Goal: Information Seeking & Learning: Check status

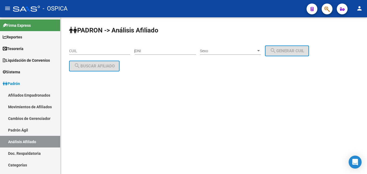
click at [153, 54] on div "DNI" at bounding box center [165, 49] width 61 height 11
click at [153, 52] on input "DNI" at bounding box center [165, 51] width 61 height 5
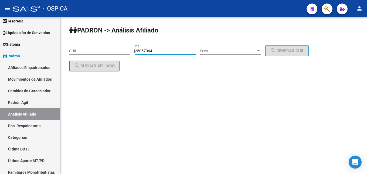
type input "25057064"
click at [226, 55] on div "Sexo Sexo" at bounding box center [230, 51] width 61 height 15
click at [225, 53] on span "Sexo" at bounding box center [228, 51] width 56 height 5
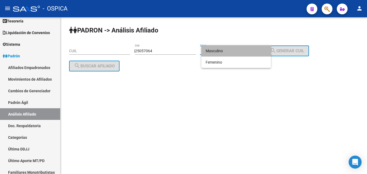
click at [219, 48] on span "Masculino" at bounding box center [236, 50] width 61 height 11
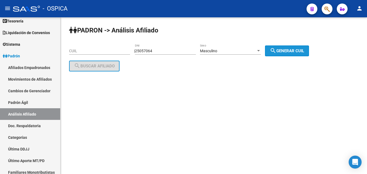
click at [285, 52] on span "search Generar CUIL" at bounding box center [287, 50] width 34 height 5
type input "20-25057064-4"
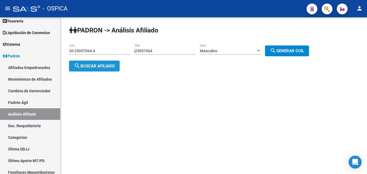
click at [100, 68] on span "search Buscar afiliado" at bounding box center [94, 65] width 41 height 5
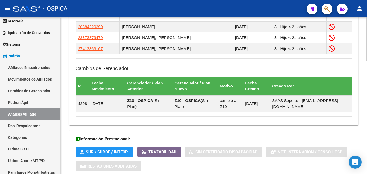
scroll to position [398, 0]
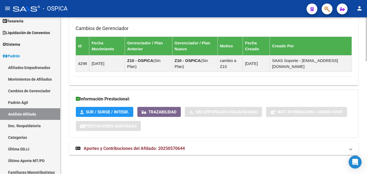
click at [168, 150] on span "Aportes y Contribuciones del Afiliado: 20250570644" at bounding box center [134, 148] width 101 height 5
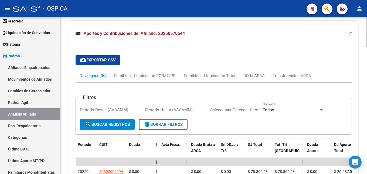
scroll to position [536, 0]
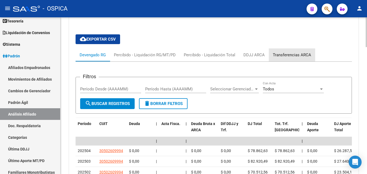
click at [301, 55] on div "Transferencias ARCA" at bounding box center [292, 55] width 38 height 6
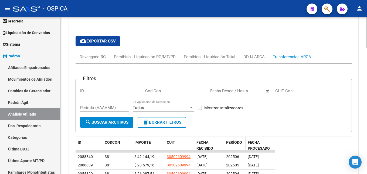
scroll to position [562, 0]
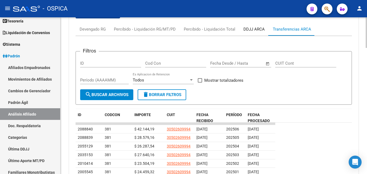
click at [253, 33] on div "DDJJ ARCA" at bounding box center [254, 29] width 29 height 13
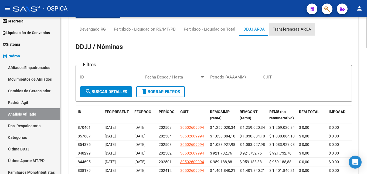
click at [294, 29] on div "Transferencias ARCA" at bounding box center [292, 29] width 38 height 6
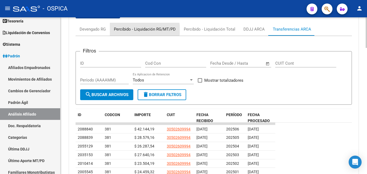
click at [140, 29] on div "Percibido - Liquidación RG/MT/PD" at bounding box center [145, 29] width 62 height 6
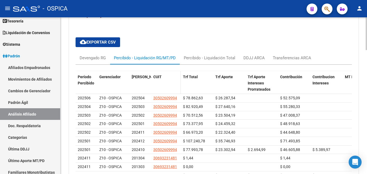
scroll to position [506, 0]
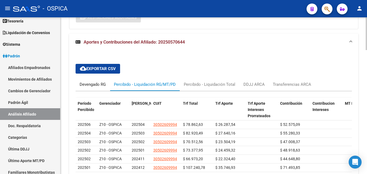
click at [105, 85] on div "Devengado RG" at bounding box center [93, 84] width 26 height 6
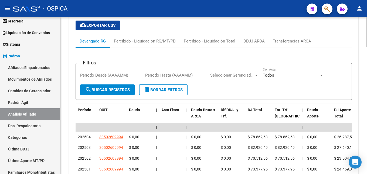
scroll to position [562, 0]
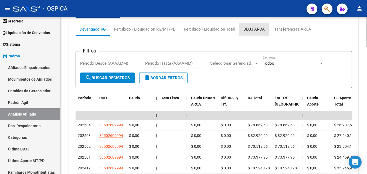
click at [251, 32] on div "DDJJ ARCA" at bounding box center [254, 29] width 21 height 6
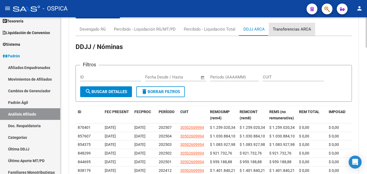
click at [299, 30] on div "Transferencias ARCA" at bounding box center [292, 29] width 38 height 6
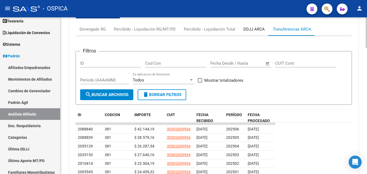
click at [251, 32] on div "DDJJ ARCA" at bounding box center [254, 29] width 21 height 6
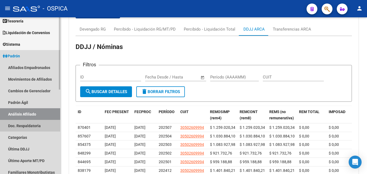
click at [39, 129] on link "Doc. Respaldatoria" at bounding box center [30, 126] width 60 height 12
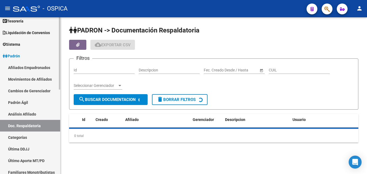
click at [39, 119] on link "Análisis Afiliado" at bounding box center [30, 114] width 60 height 12
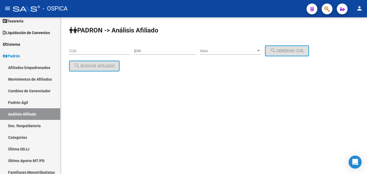
click at [77, 53] on input "CUIL" at bounding box center [99, 51] width 61 height 5
paste input "20-31483378-4"
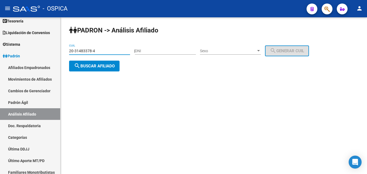
type input "20-31483378-4"
click at [92, 70] on button "search Buscar afiliado" at bounding box center [94, 65] width 51 height 11
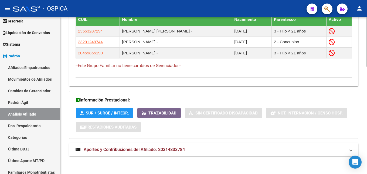
scroll to position [340, 0]
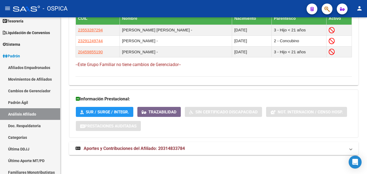
click at [132, 143] on mat-expansion-panel-header "Aportes y Contribuciones del Afiliado: 20314833784" at bounding box center [214, 148] width 290 height 13
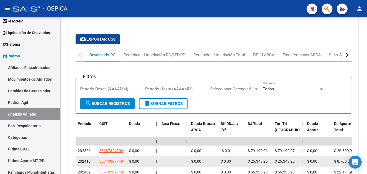
scroll to position [506, 0]
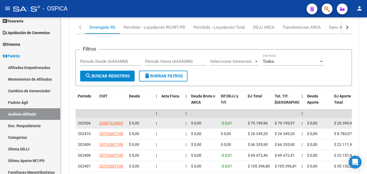
click at [120, 125] on app-link-go-to "33687324809" at bounding box center [111, 123] width 24 height 6
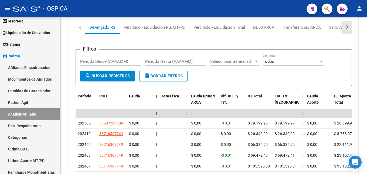
click at [347, 27] on div "button" at bounding box center [347, 27] width 4 height 4
click at [352, 28] on button "button" at bounding box center [347, 27] width 10 height 13
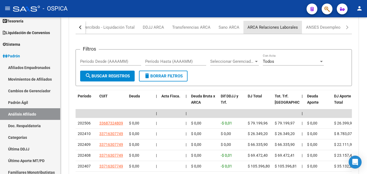
click at [276, 31] on div "ARCA Relaciones Laborales" at bounding box center [273, 27] width 59 height 13
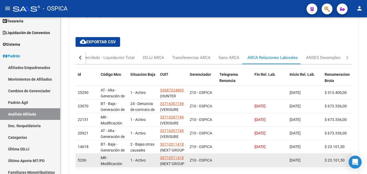
scroll to position [476, 0]
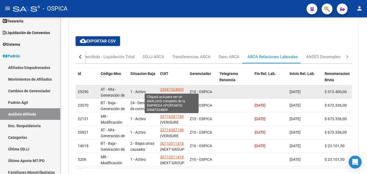
click at [170, 90] on span "33687324809" at bounding box center [172, 89] width 24 height 4
type textarea "33687324809"
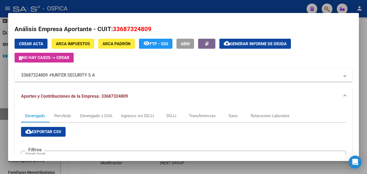
click at [192, 9] on div at bounding box center [183, 87] width 367 height 174
